Goal: Book appointment/travel/reservation

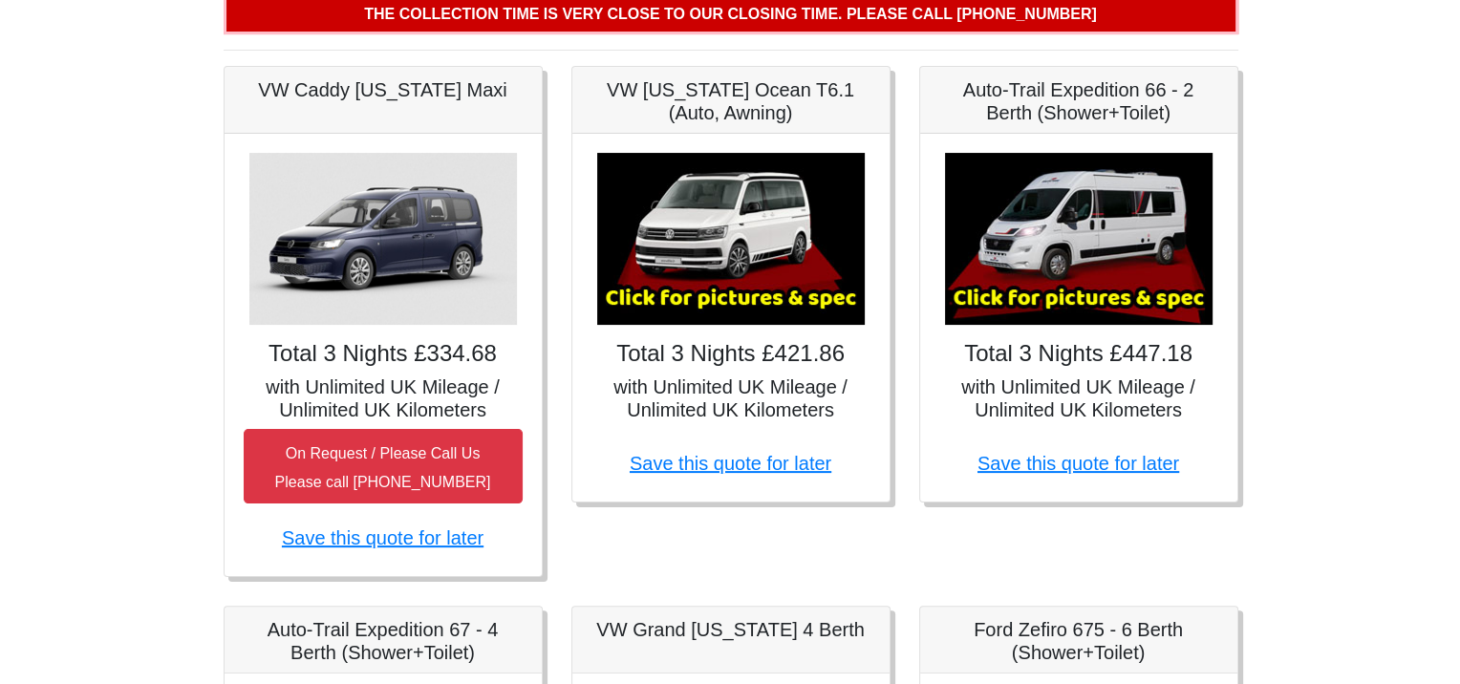
scroll to position [287, 0]
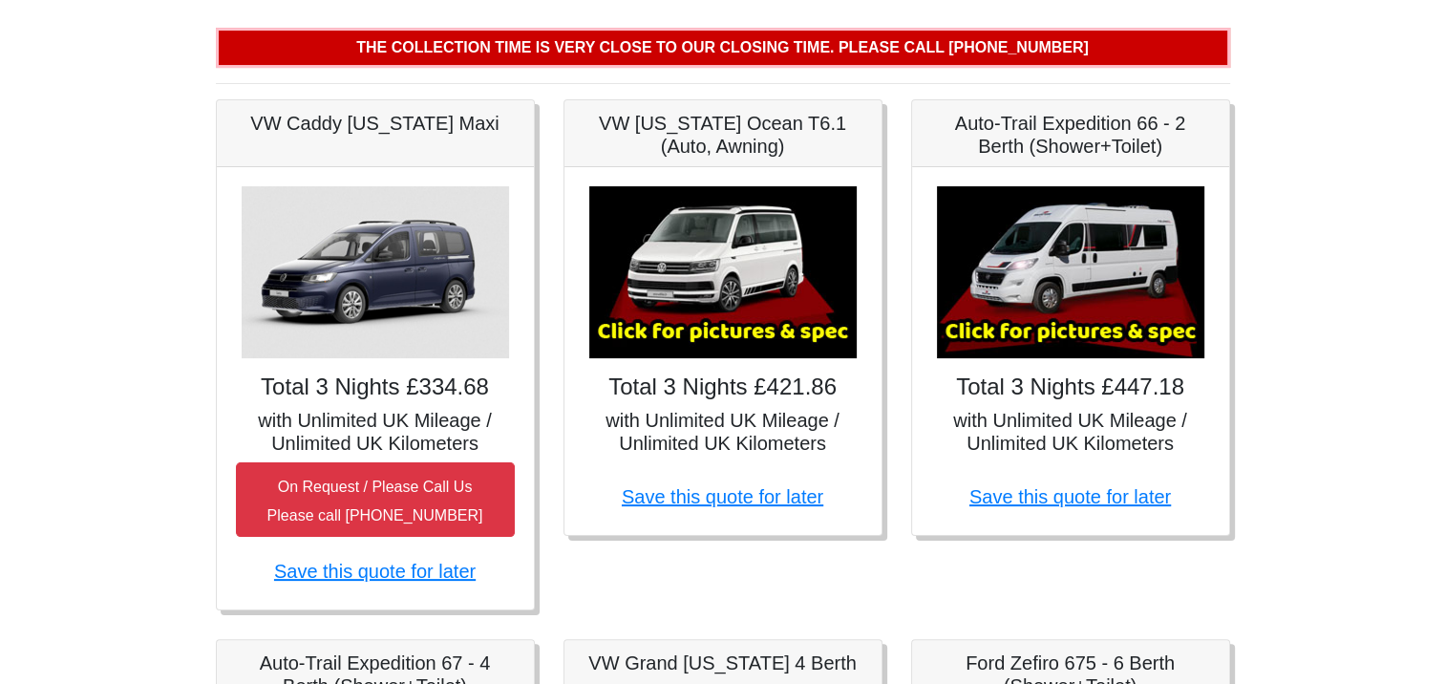
click at [703, 422] on h5 "with Unlimited UK Mileage / Unlimited UK Kilometers" at bounding box center [723, 432] width 279 height 46
click at [651, 205] on img at bounding box center [723, 272] width 268 height 172
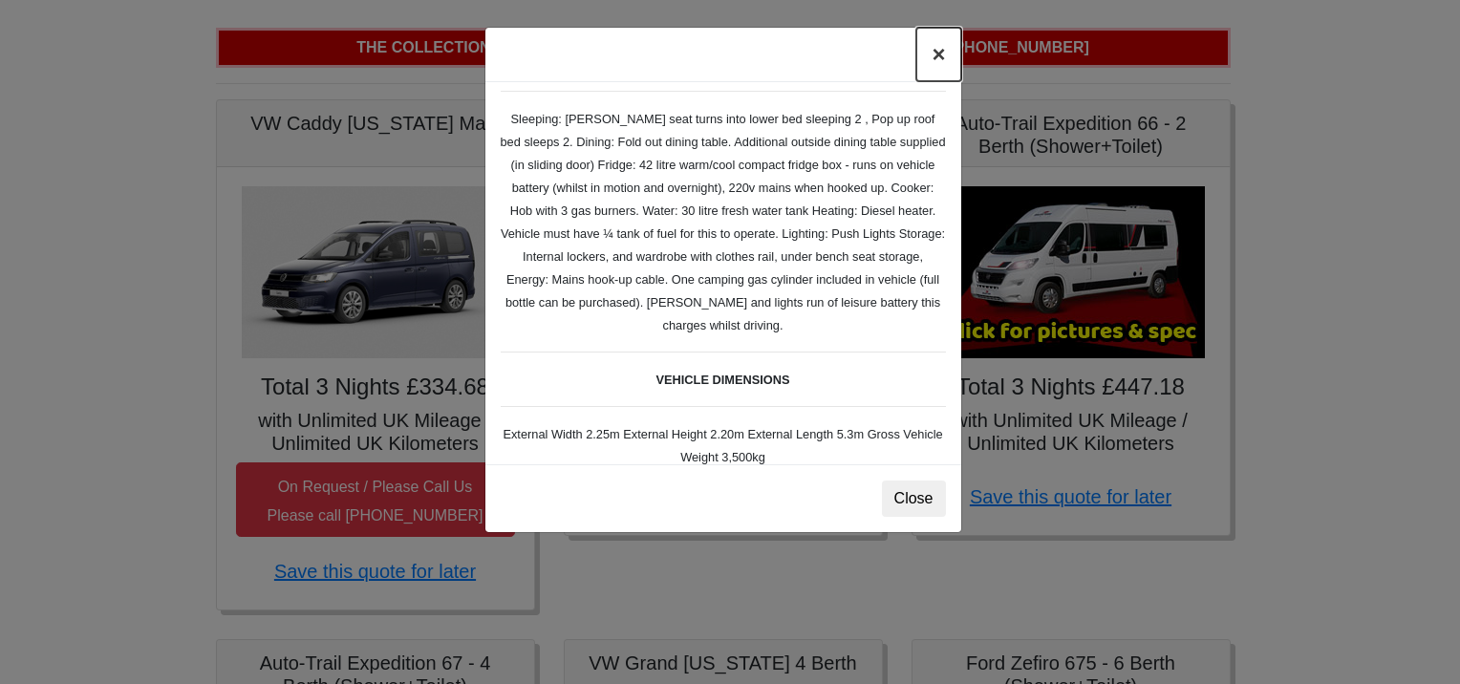
click at [940, 50] on button "×" at bounding box center [938, 55] width 44 height 54
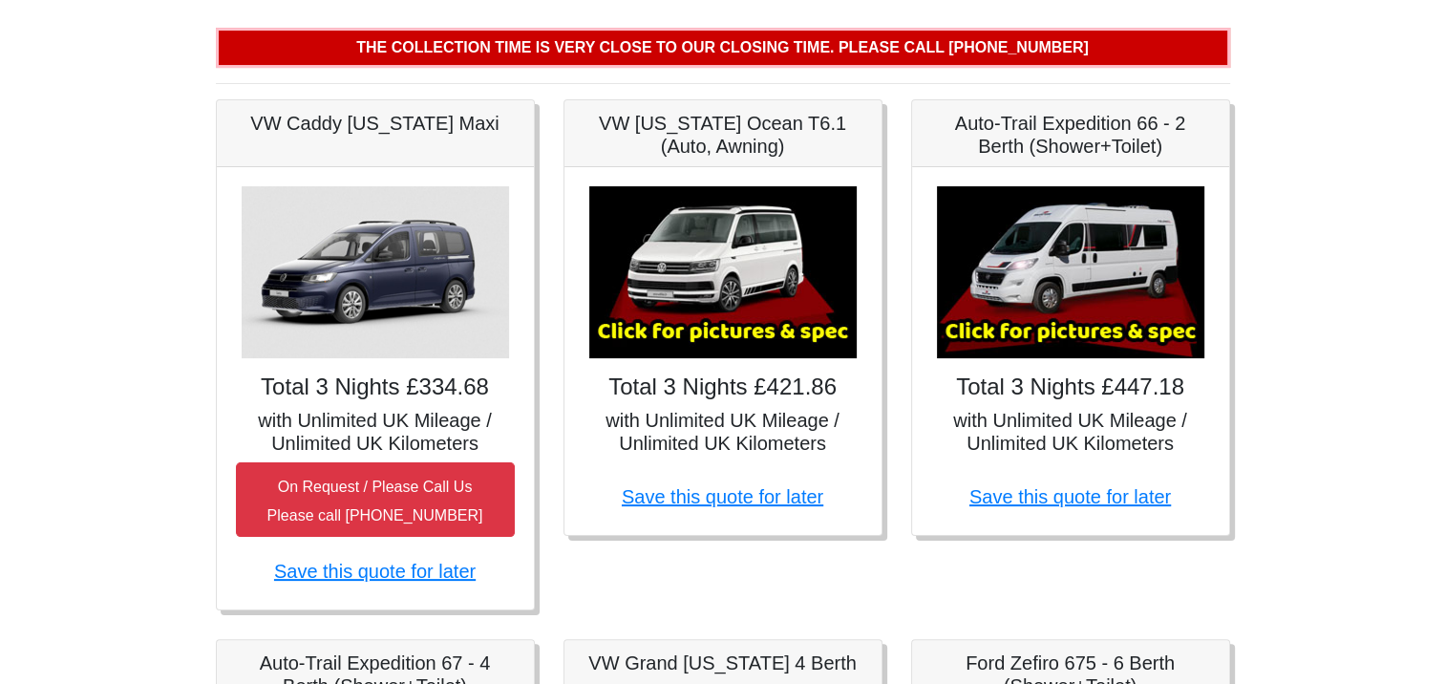
click at [1077, 289] on img at bounding box center [1071, 272] width 268 height 172
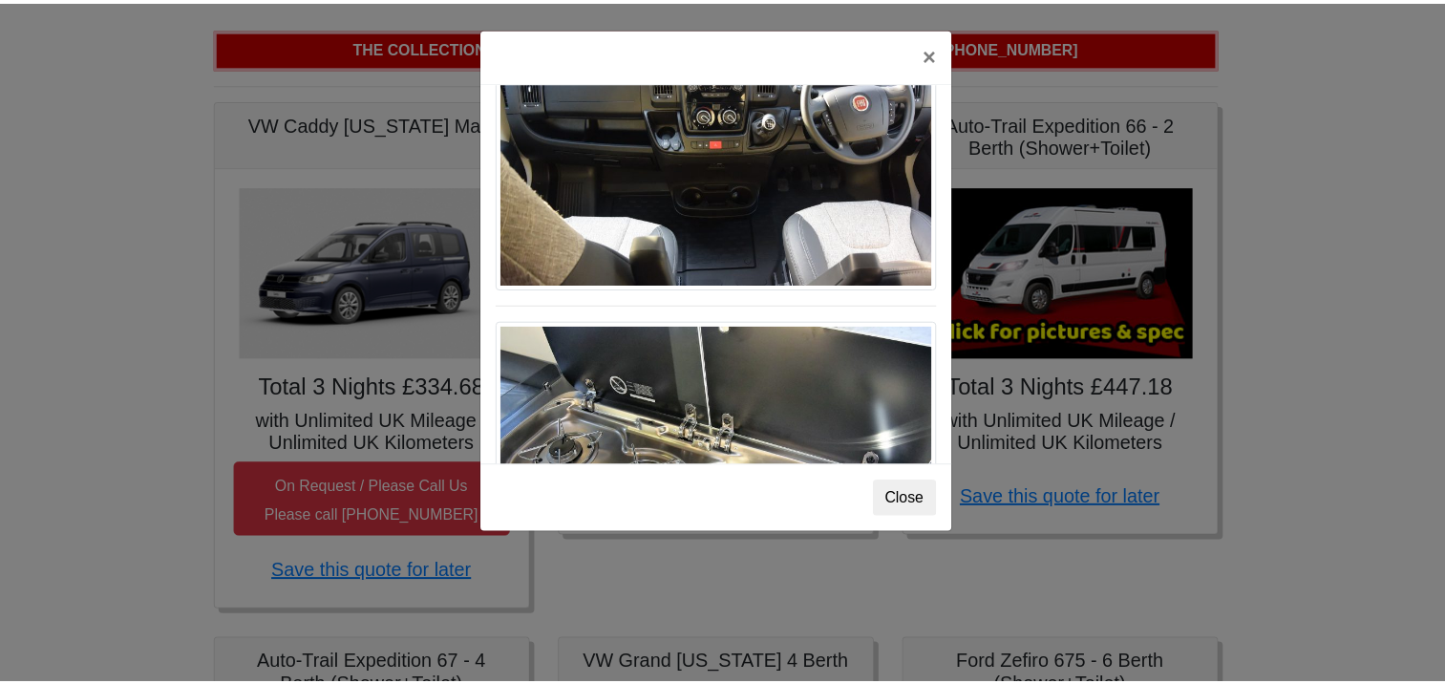
scroll to position [1984, 0]
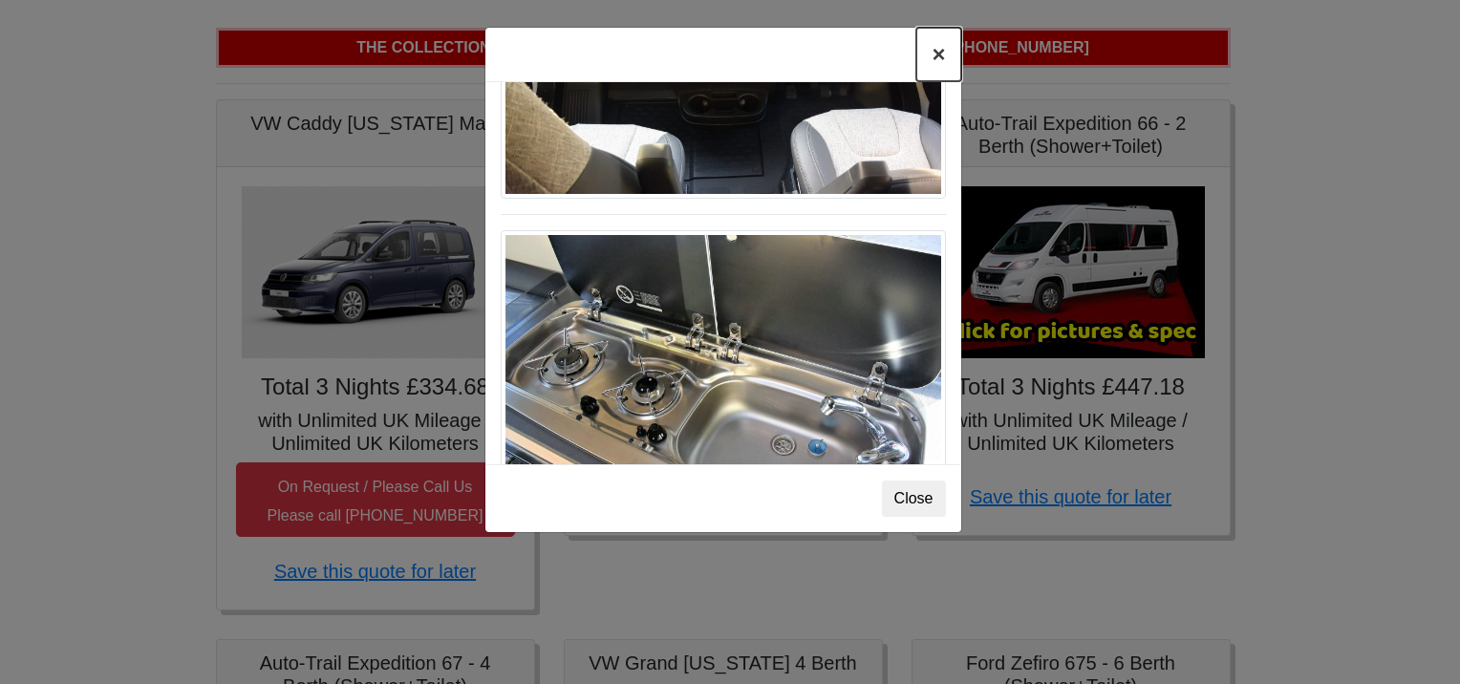
click at [929, 57] on button "×" at bounding box center [938, 55] width 44 height 54
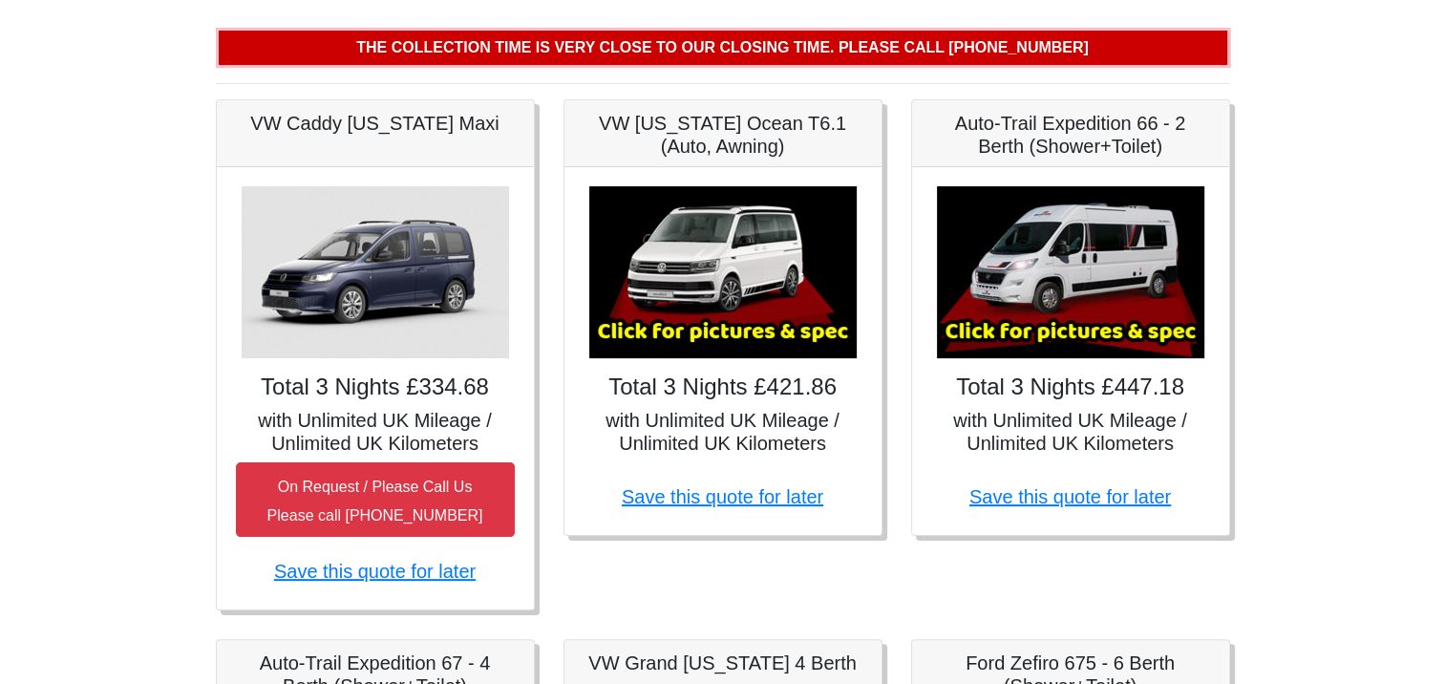
click at [1033, 353] on img at bounding box center [1071, 272] width 268 height 172
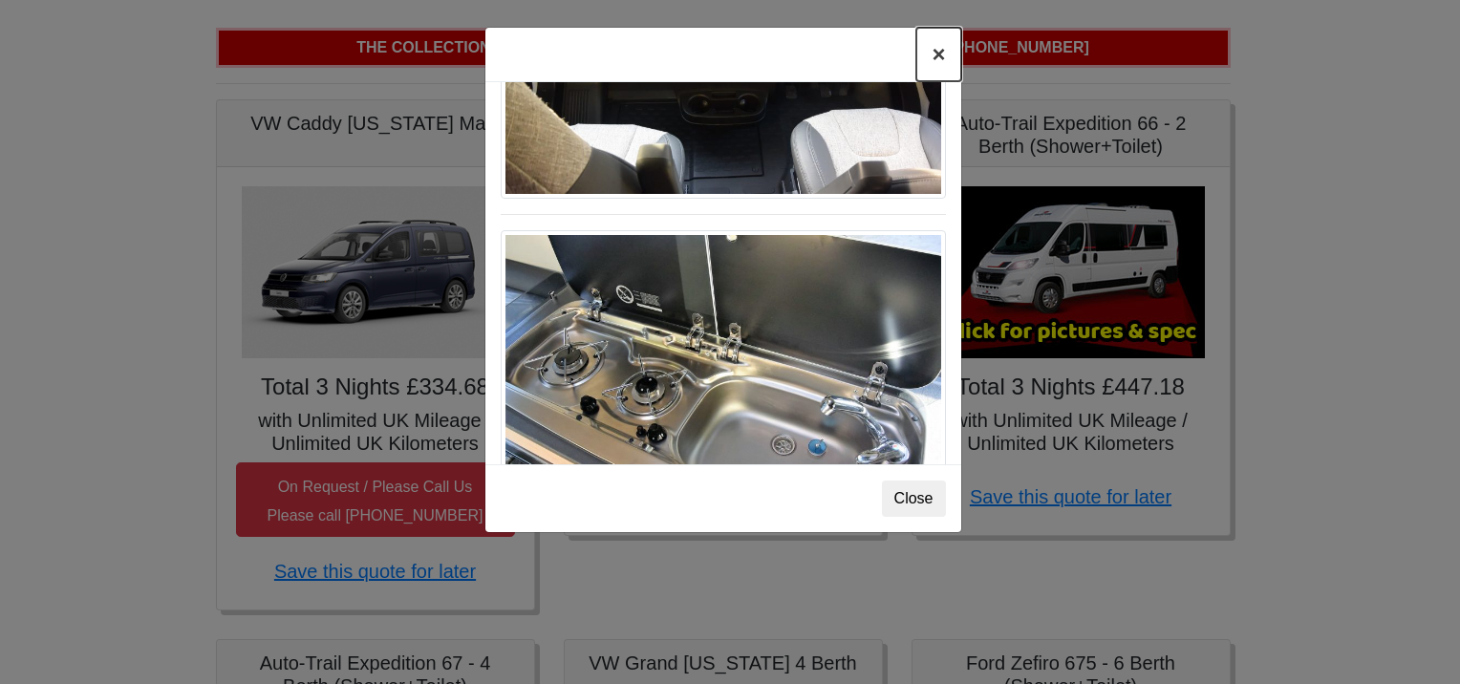
click at [940, 55] on button "×" at bounding box center [938, 55] width 44 height 54
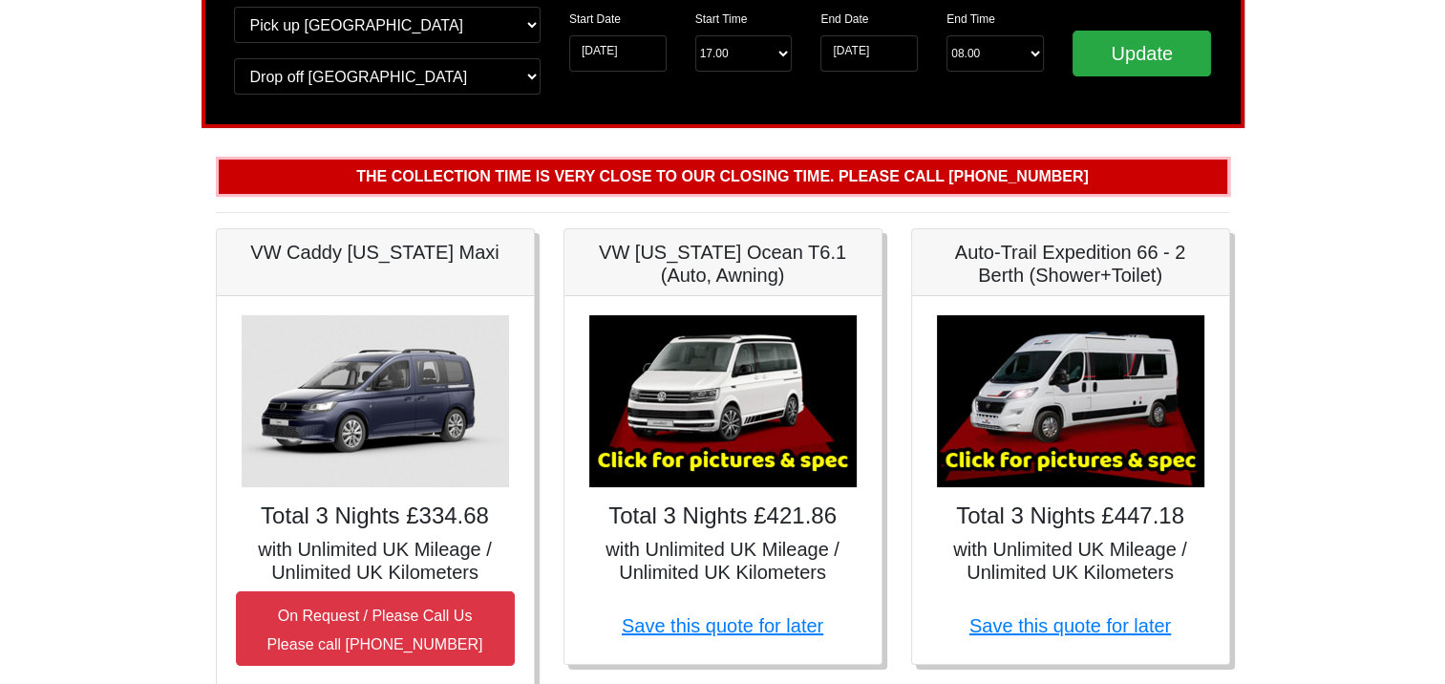
scroll to position [191, 0]
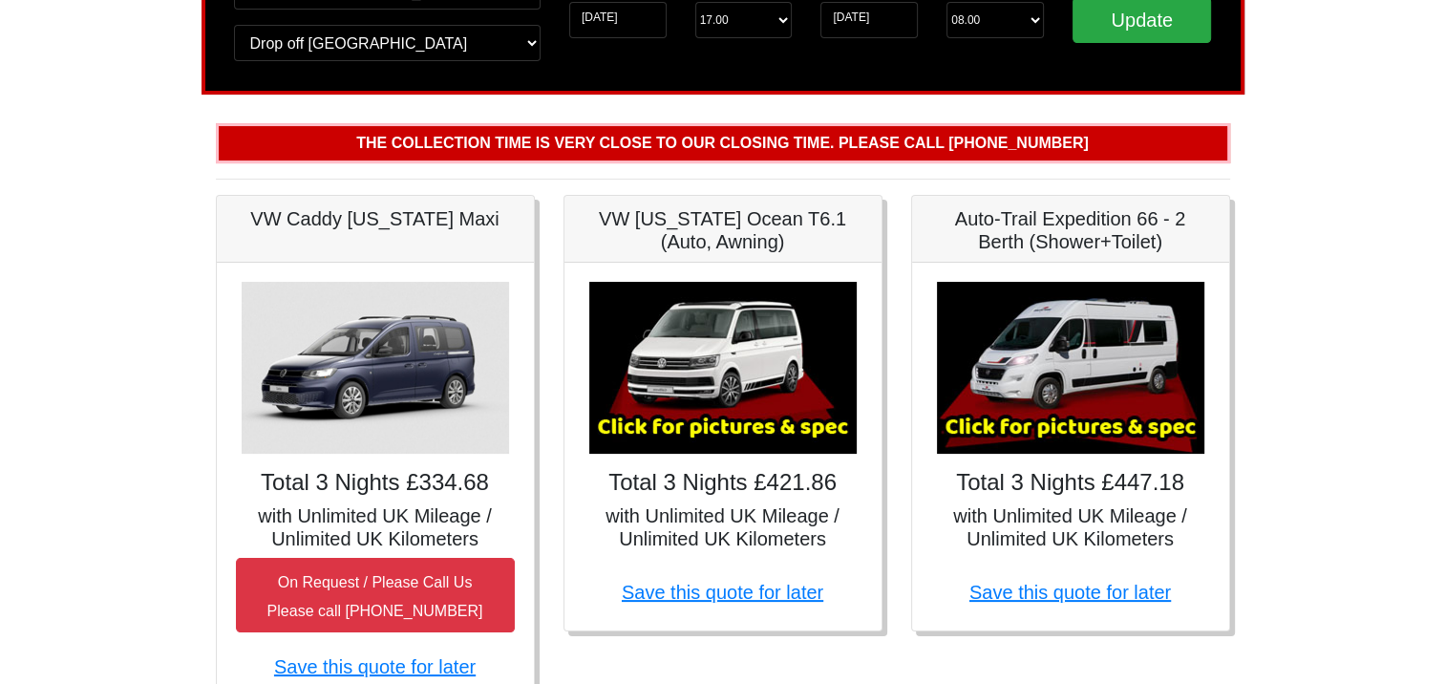
click at [1048, 410] on img at bounding box center [1071, 368] width 268 height 172
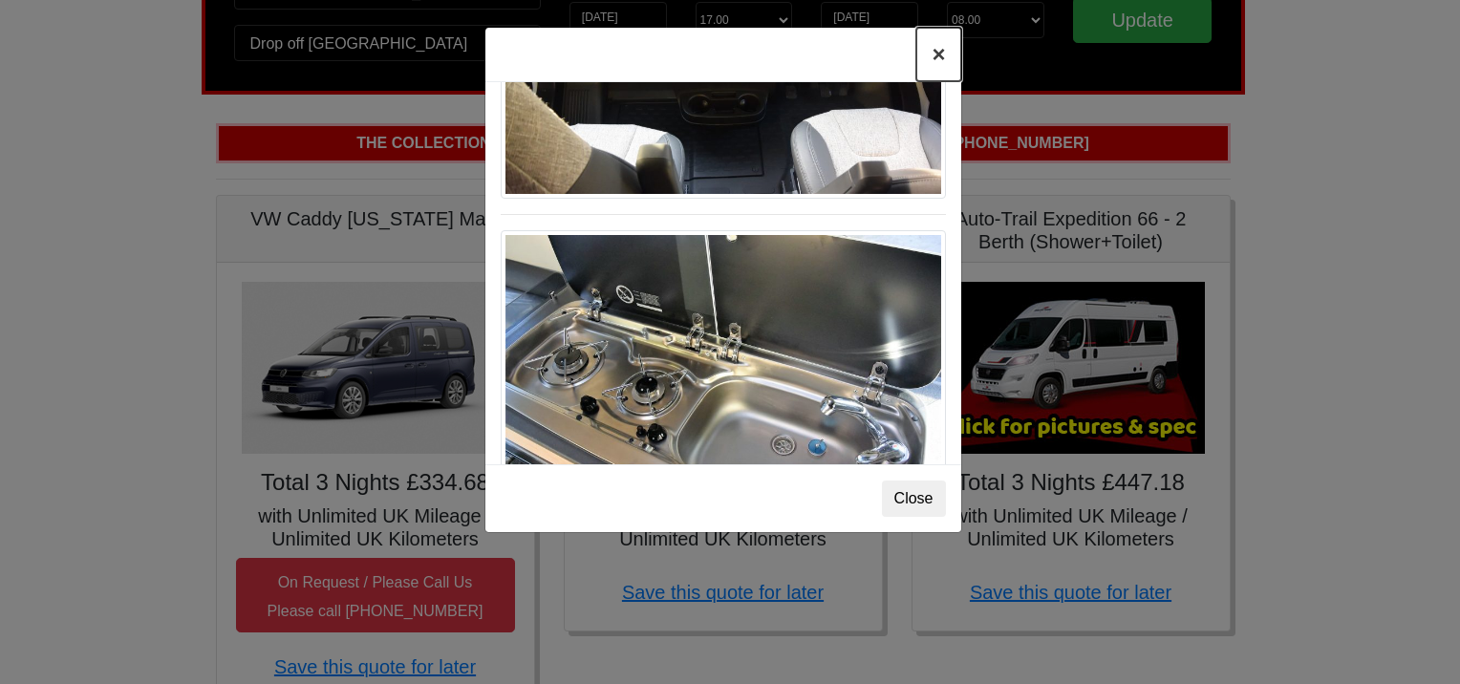
click at [924, 57] on button "×" at bounding box center [938, 55] width 44 height 54
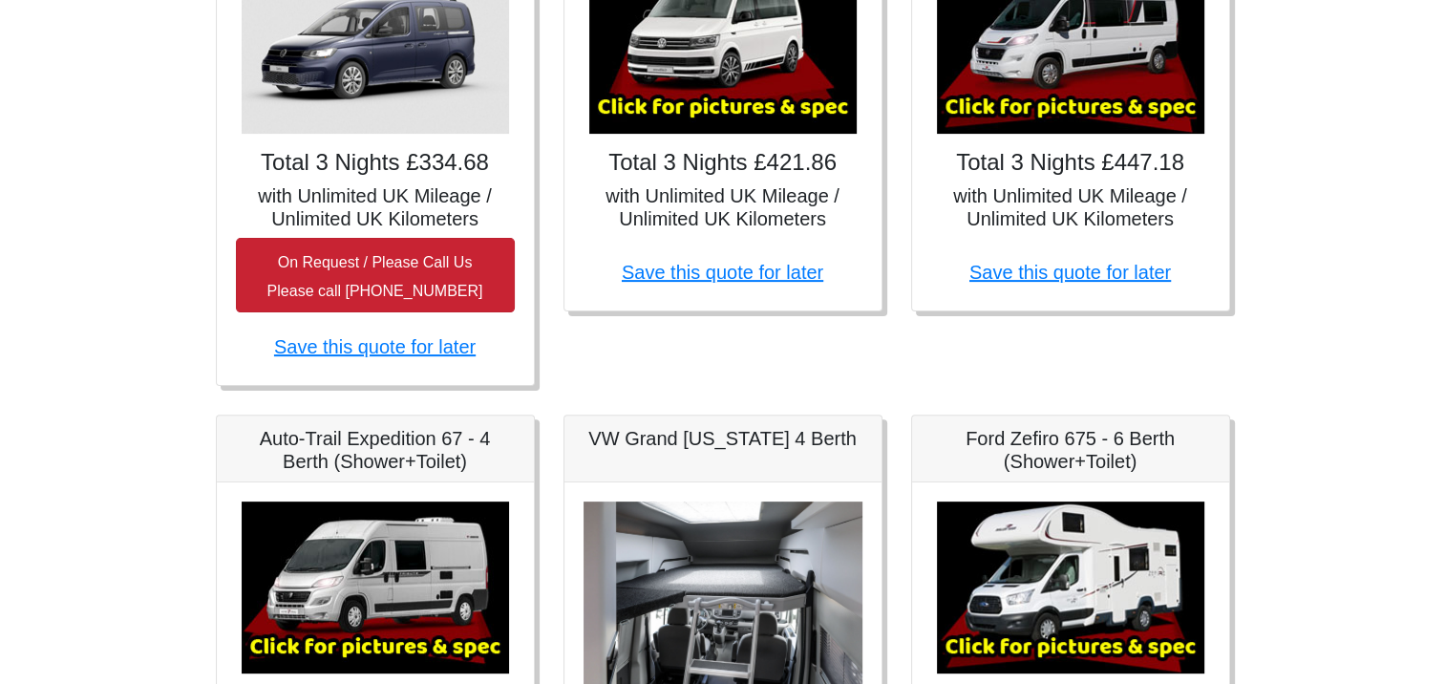
scroll to position [478, 0]
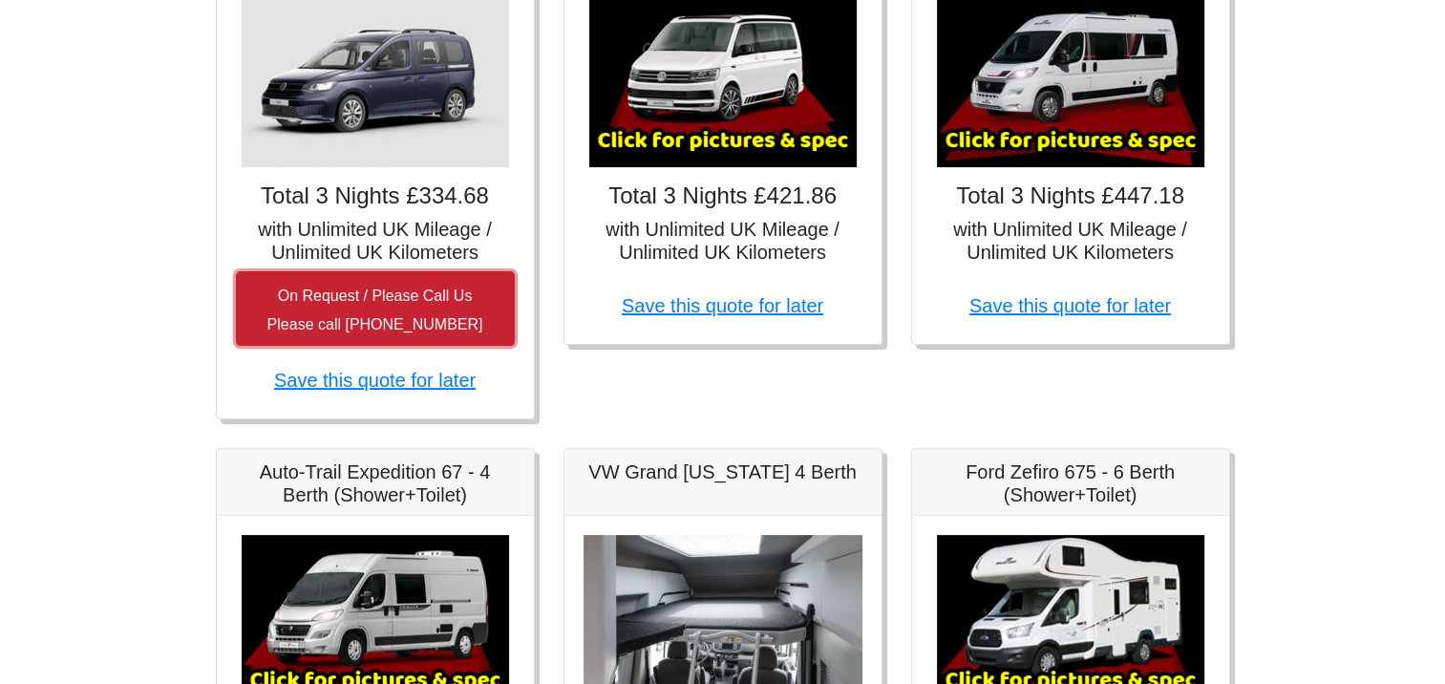
click at [406, 300] on small "On Request / Please Call Us Please call 0044 (0)1942 821080" at bounding box center [376, 310] width 216 height 45
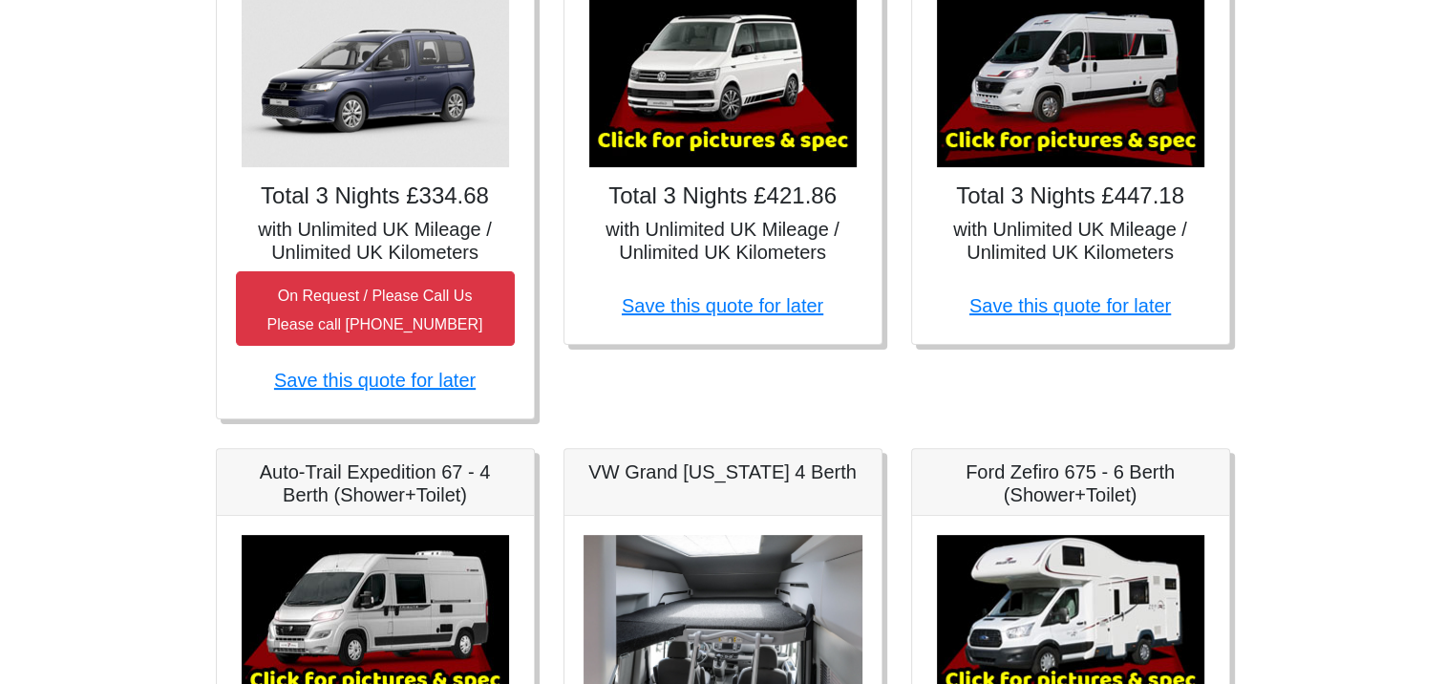
click at [376, 107] on img at bounding box center [376, 81] width 268 height 172
click at [408, 125] on img at bounding box center [376, 81] width 268 height 172
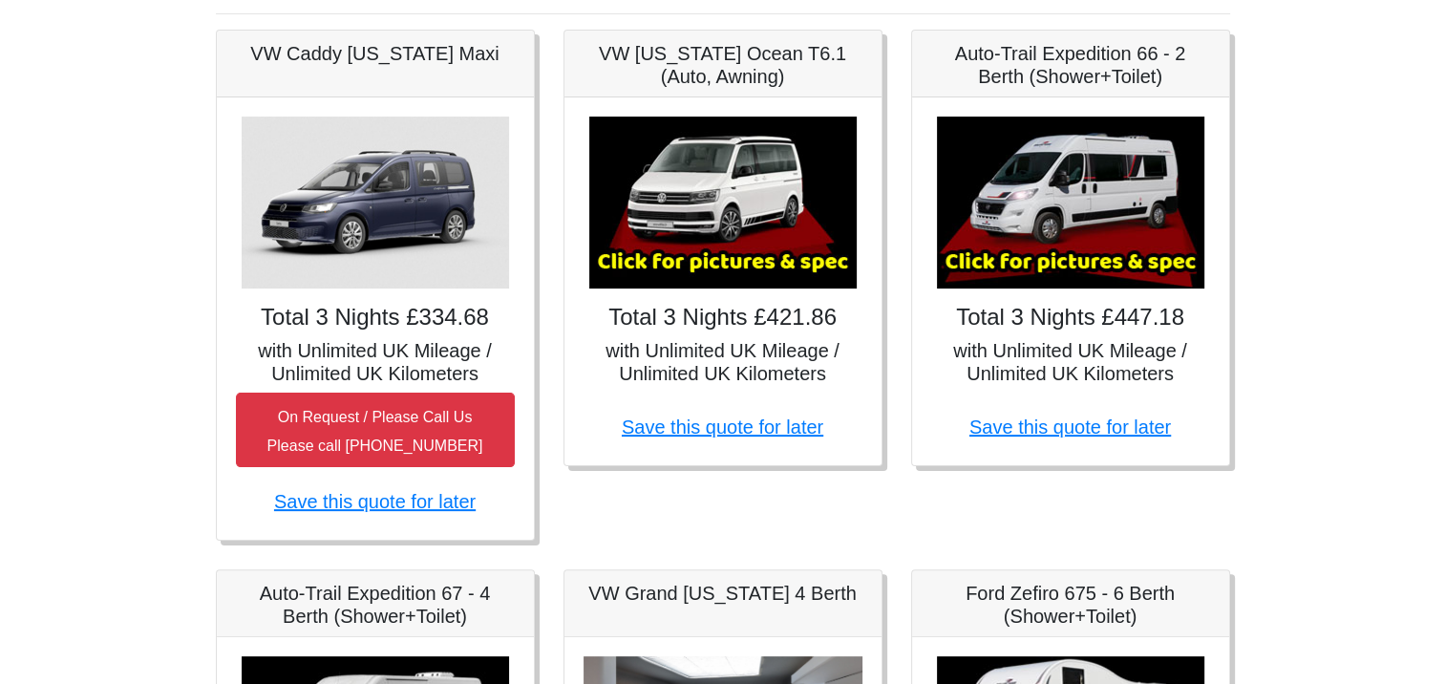
scroll to position [96, 0]
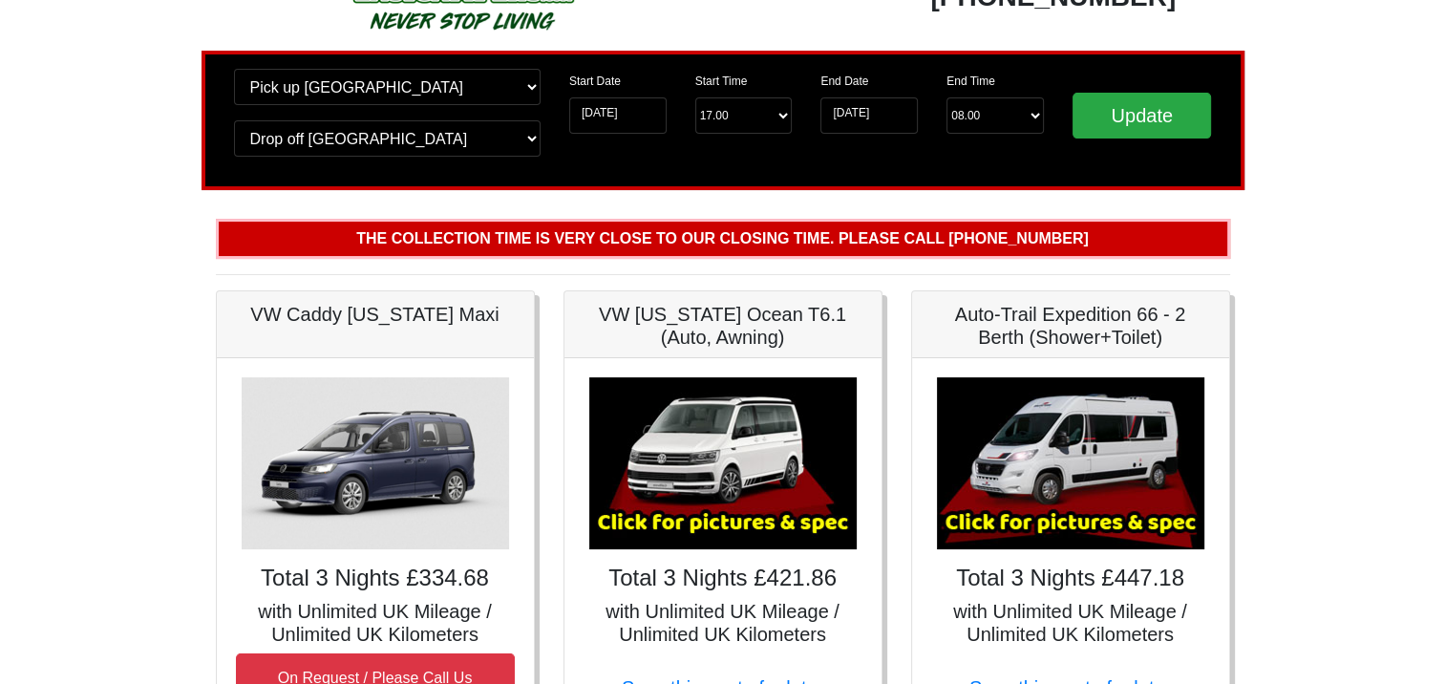
click at [397, 441] on img at bounding box center [376, 463] width 268 height 172
click at [394, 310] on h5 "VW Caddy [US_STATE] Maxi" at bounding box center [375, 314] width 279 height 23
click at [755, 417] on img at bounding box center [723, 463] width 268 height 172
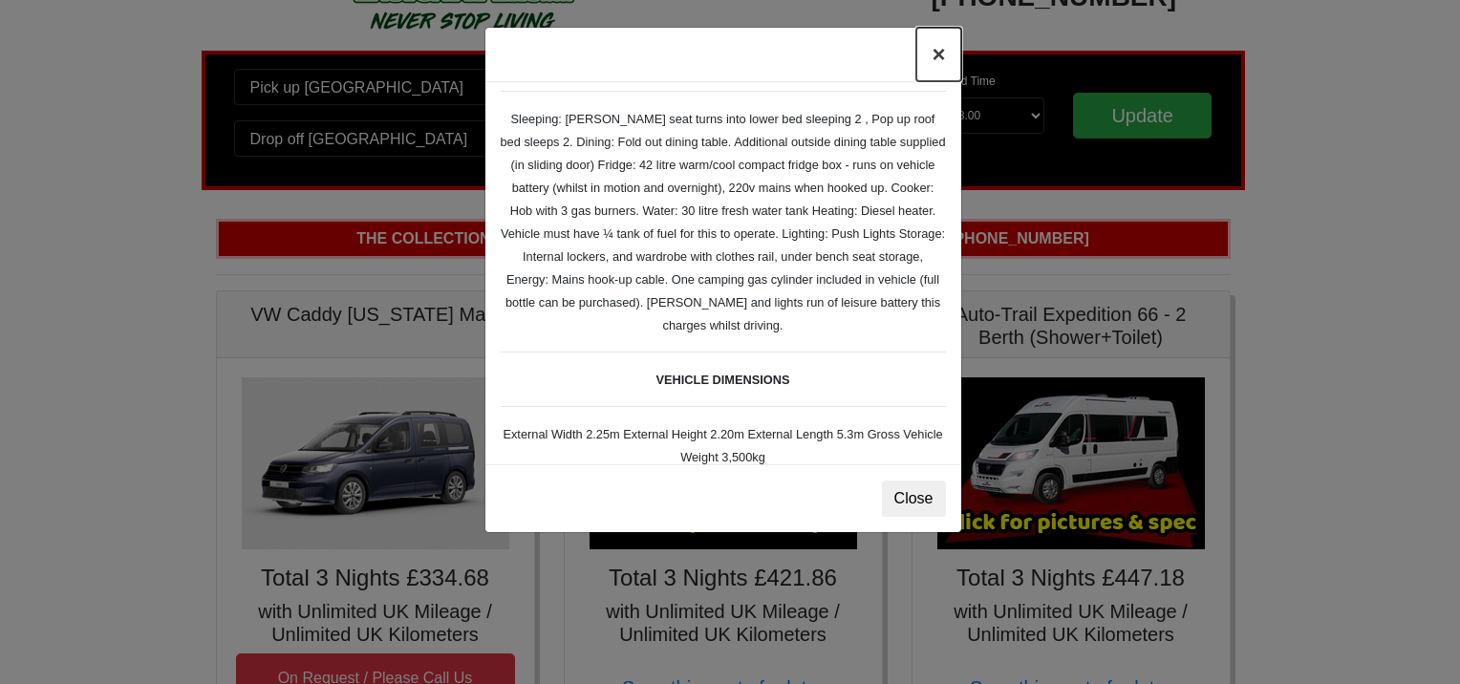
click at [942, 57] on button "×" at bounding box center [938, 55] width 44 height 54
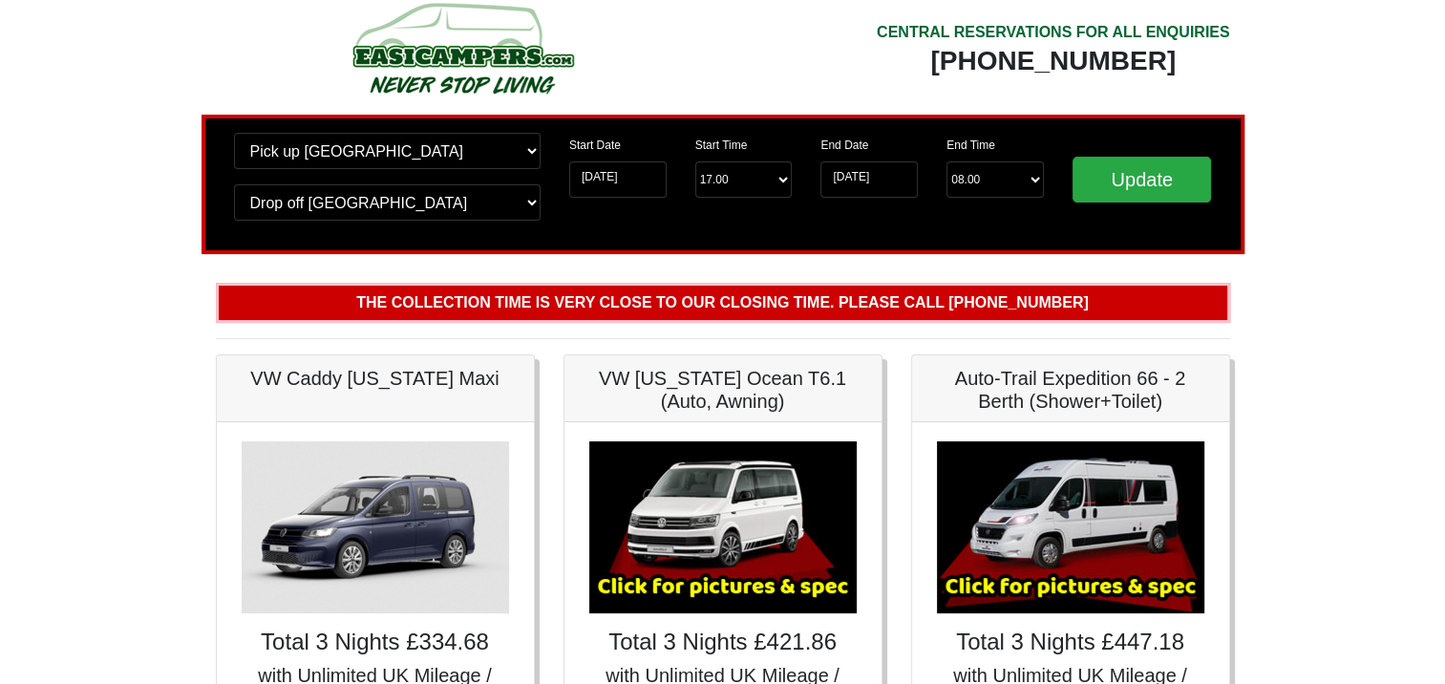
scroll to position [0, 0]
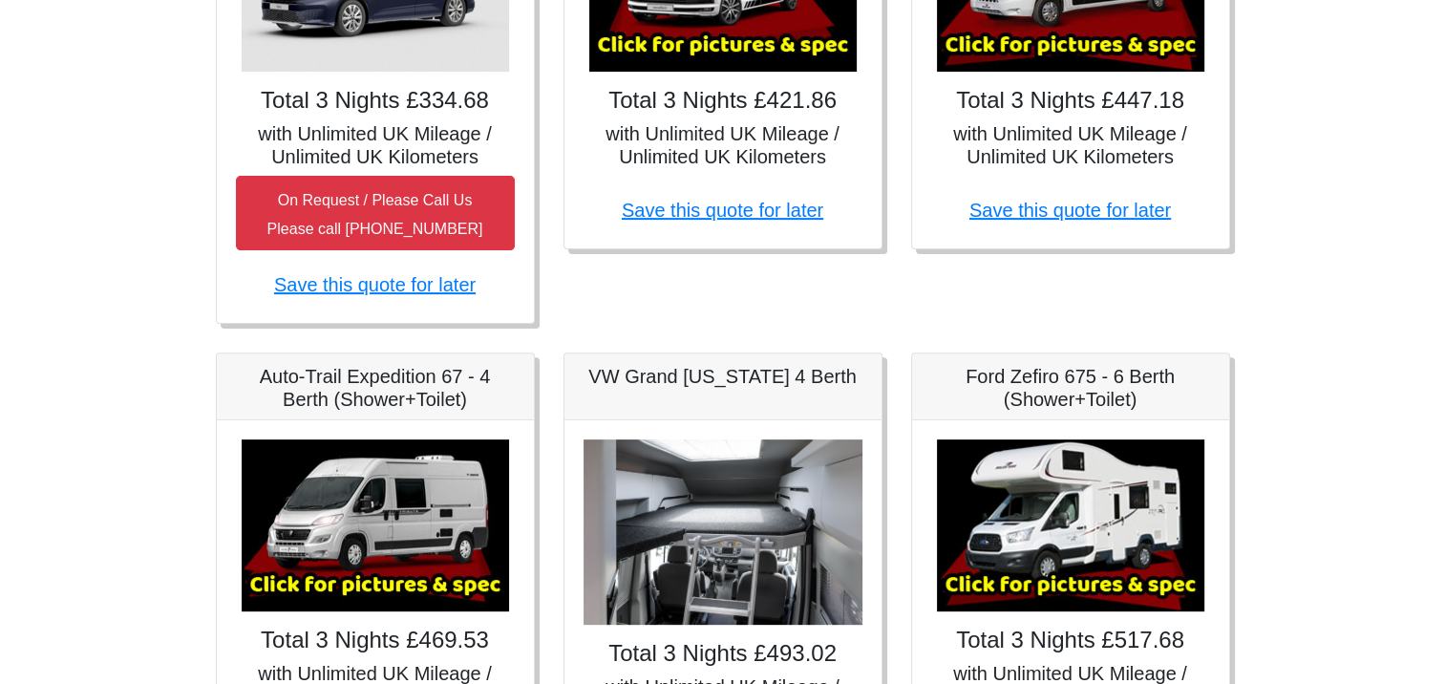
scroll to position [287, 0]
